Goal: Communication & Community: Answer question/provide support

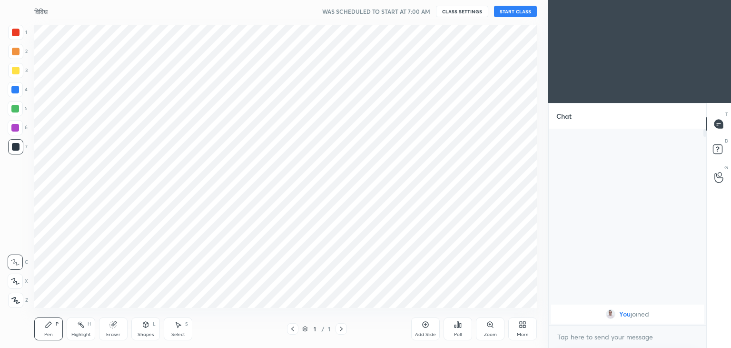
scroll to position [47331, 47108]
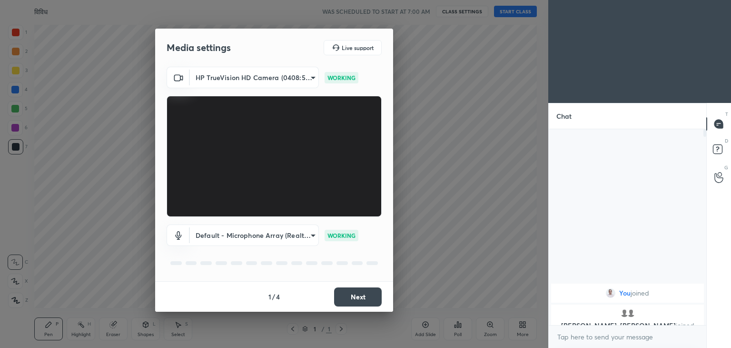
click at [354, 291] on button "Next" at bounding box center [358, 296] width 48 height 19
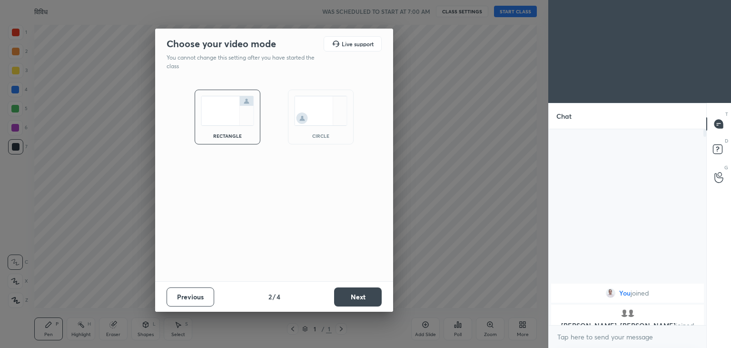
click at [354, 291] on button "Next" at bounding box center [358, 296] width 48 height 19
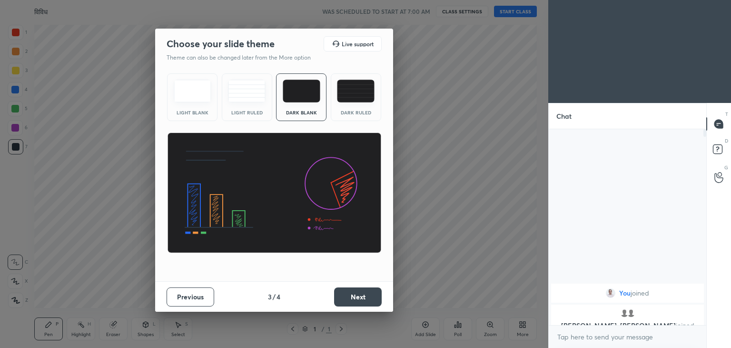
click at [354, 291] on button "Next" at bounding box center [358, 296] width 48 height 19
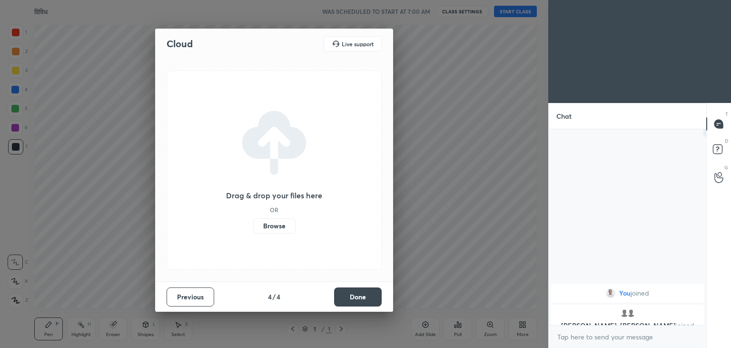
click at [354, 291] on button "Done" at bounding box center [358, 296] width 48 height 19
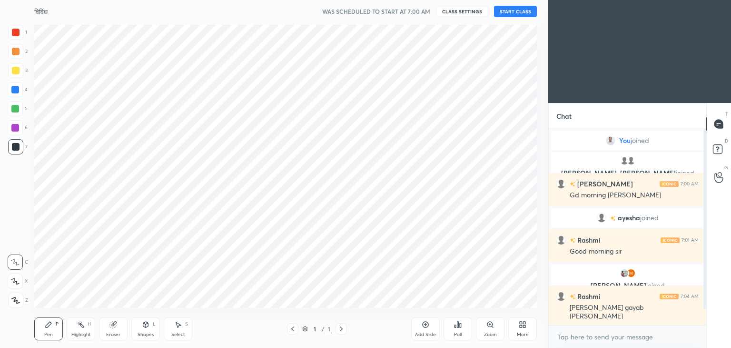
click at [512, 15] on button "START CLASS" at bounding box center [515, 11] width 43 height 11
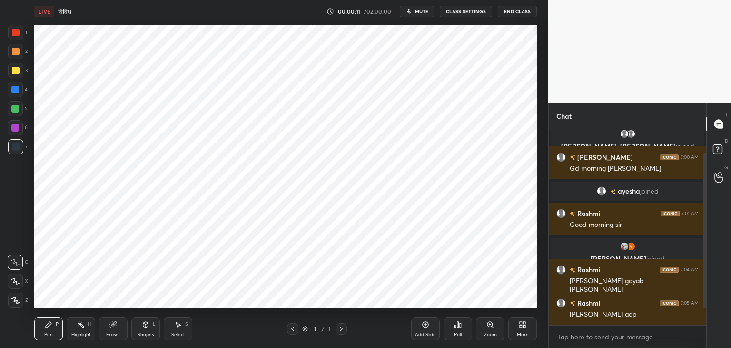
scroll to position [60, 0]
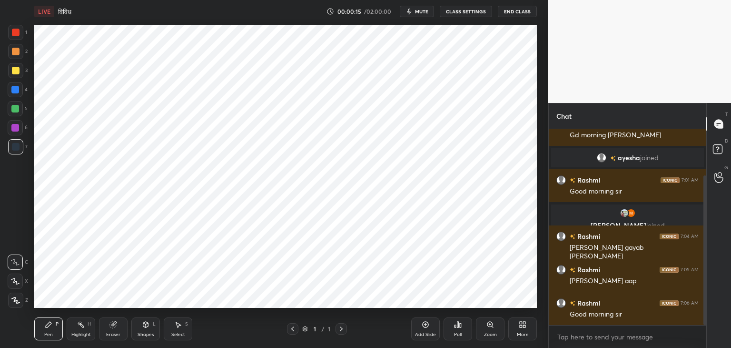
click at [423, 9] on span "mute" at bounding box center [421, 11] width 13 height 7
click at [514, 330] on div "More" at bounding box center [523, 328] width 29 height 23
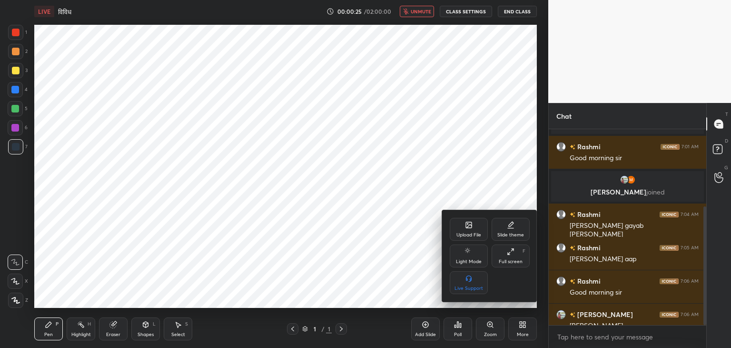
scroll to position [128, 0]
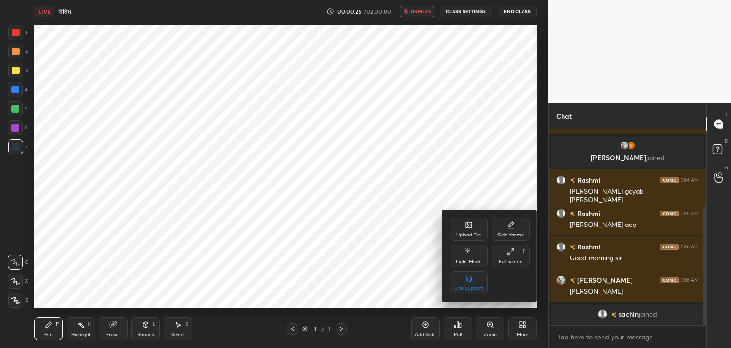
click at [470, 227] on icon at bounding box center [469, 225] width 6 height 6
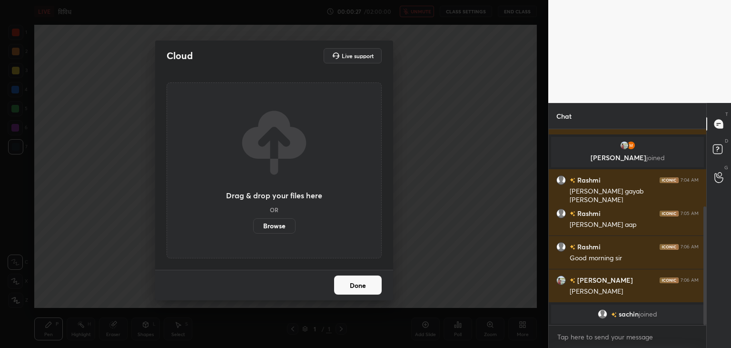
click at [279, 223] on label "Browse" at bounding box center [274, 225] width 42 height 15
click at [253, 223] on input "Browse" at bounding box center [253, 225] width 0 height 15
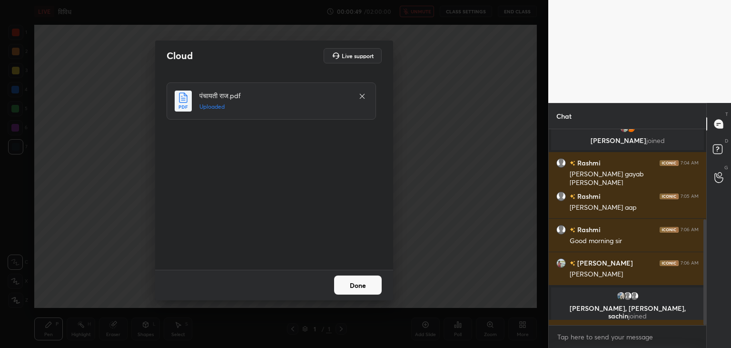
scroll to position [167, 0]
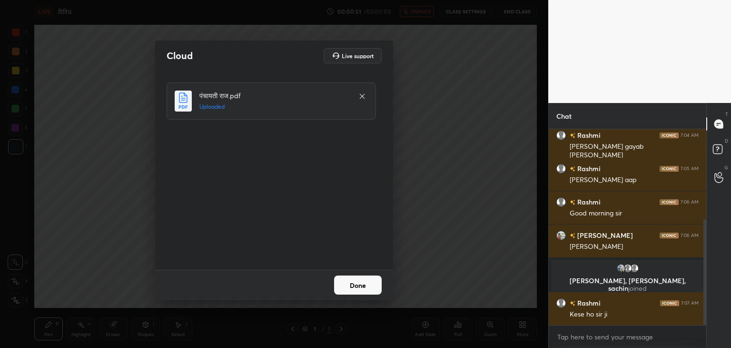
click at [366, 284] on button "Done" at bounding box center [358, 284] width 48 height 19
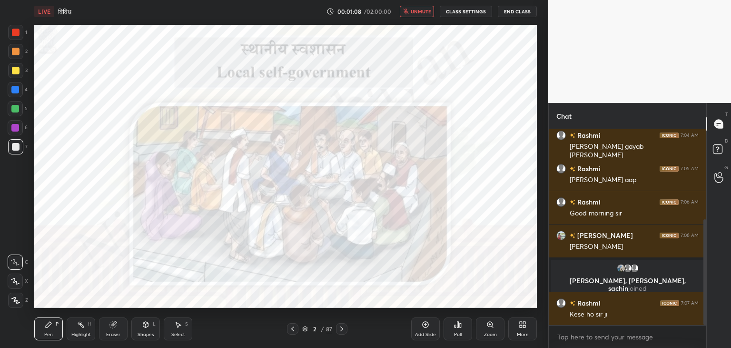
click at [417, 13] on span "unmute" at bounding box center [421, 11] width 20 height 7
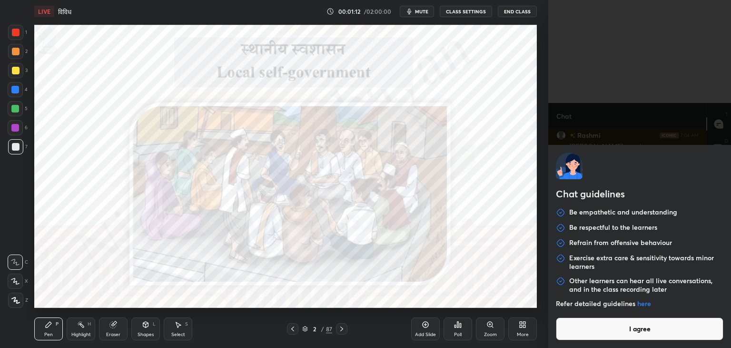
click at [615, 337] on body "1 2 3 4 5 6 7 C X Z C X Z E E Erase all H H LIVE विविध 00:01:12 / 02:00:00 mute…" at bounding box center [365, 174] width 731 height 348
click at [615, 337] on button "I agree" at bounding box center [640, 328] width 168 height 23
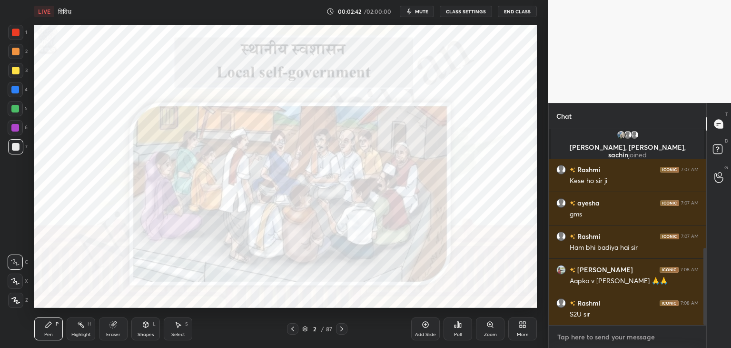
scroll to position [333, 0]
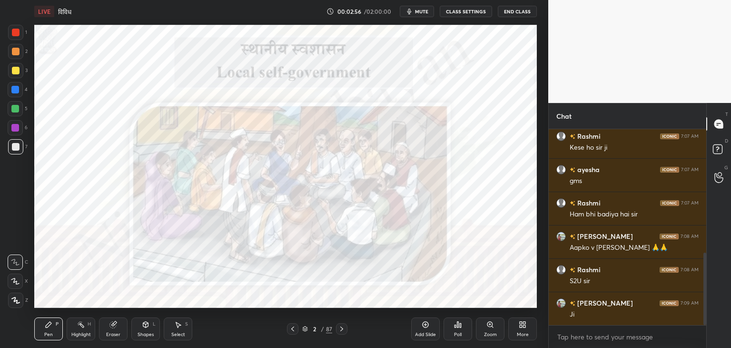
click at [16, 32] on div at bounding box center [16, 33] width 8 height 8
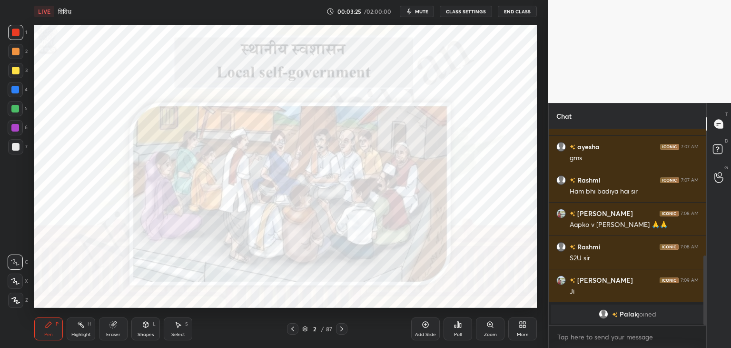
click at [420, 325] on div "Add Slide" at bounding box center [425, 328] width 29 height 23
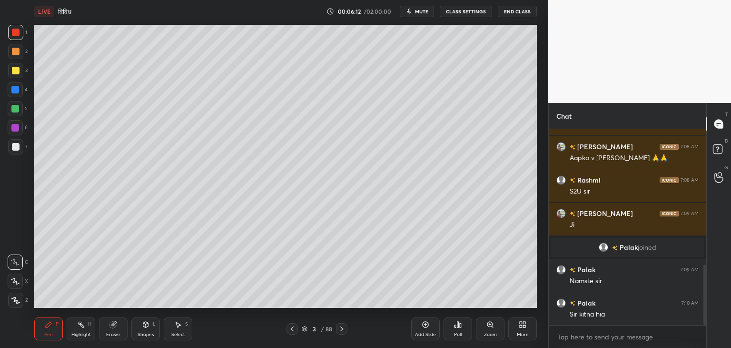
scroll to position [463, 0]
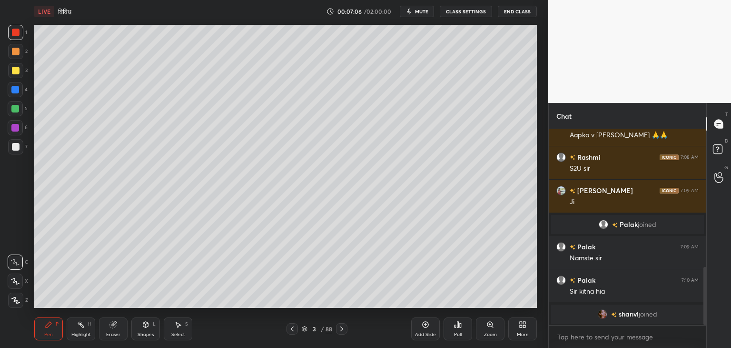
click at [16, 32] on div at bounding box center [16, 33] width 8 height 8
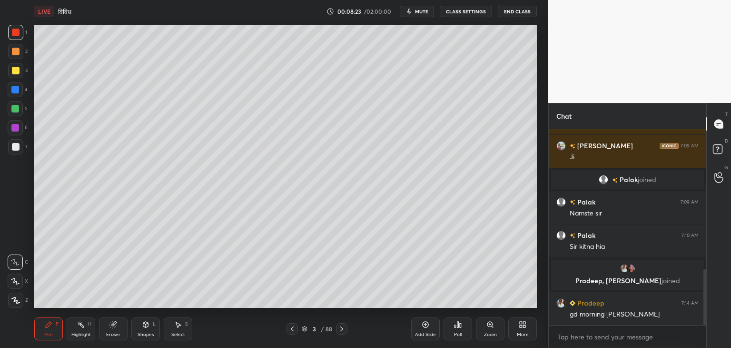
scroll to position [500, 0]
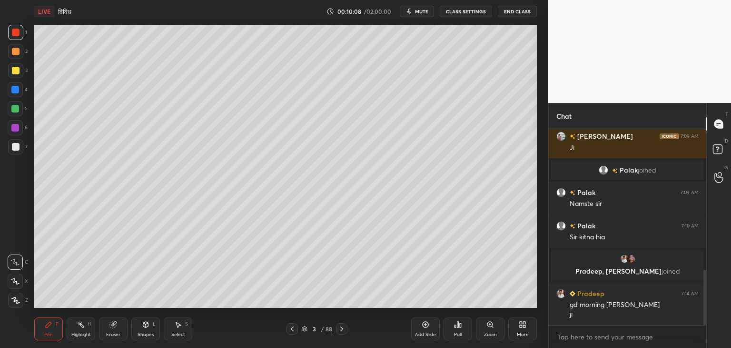
click at [420, 324] on div "Add Slide" at bounding box center [425, 328] width 29 height 23
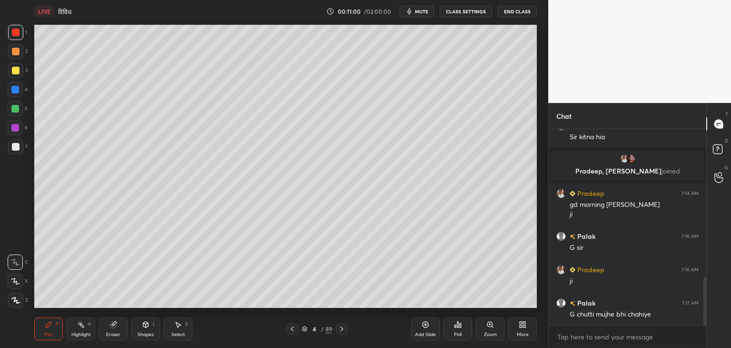
scroll to position [633, 0]
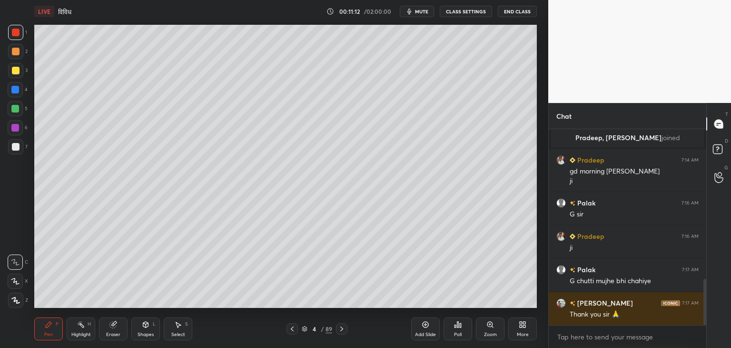
click at [516, 12] on button "End Class" at bounding box center [517, 11] width 39 height 11
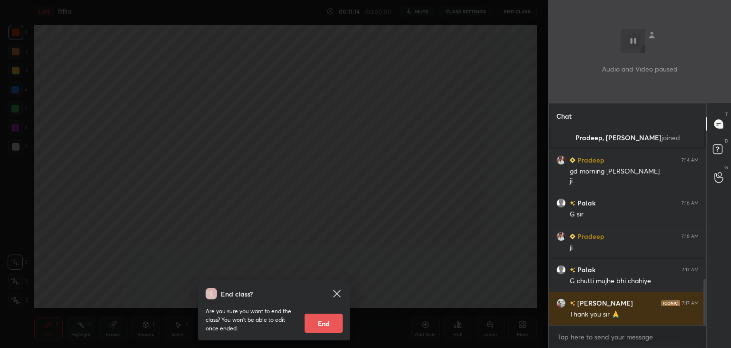
click at [318, 322] on button "End" at bounding box center [324, 322] width 38 height 19
type textarea "x"
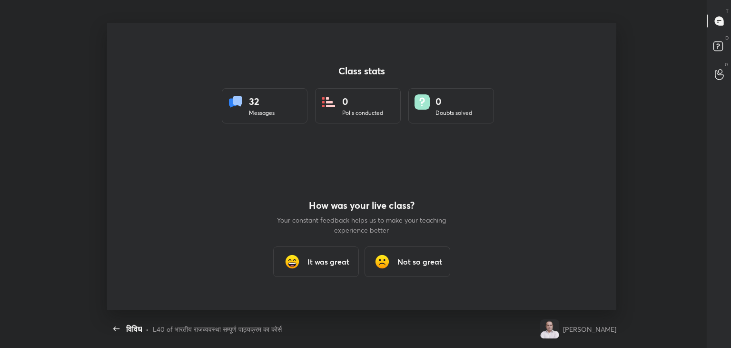
scroll to position [0, 0]
click at [328, 267] on div "It was great" at bounding box center [316, 261] width 86 height 30
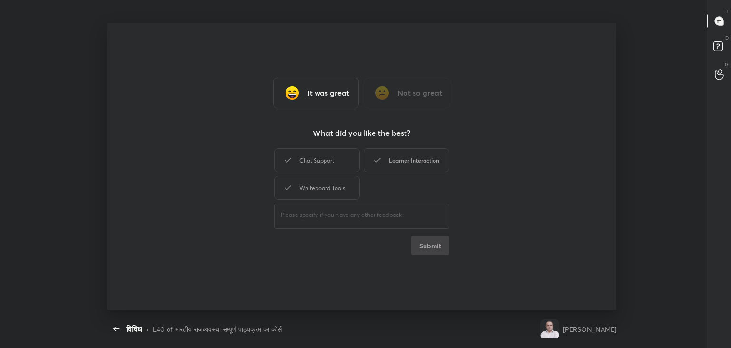
click at [385, 164] on div "Learner Interaction" at bounding box center [407, 160] width 86 height 24
click at [429, 245] on button "Submit" at bounding box center [430, 245] width 38 height 19
